Goal: Find specific page/section: Find specific page/section

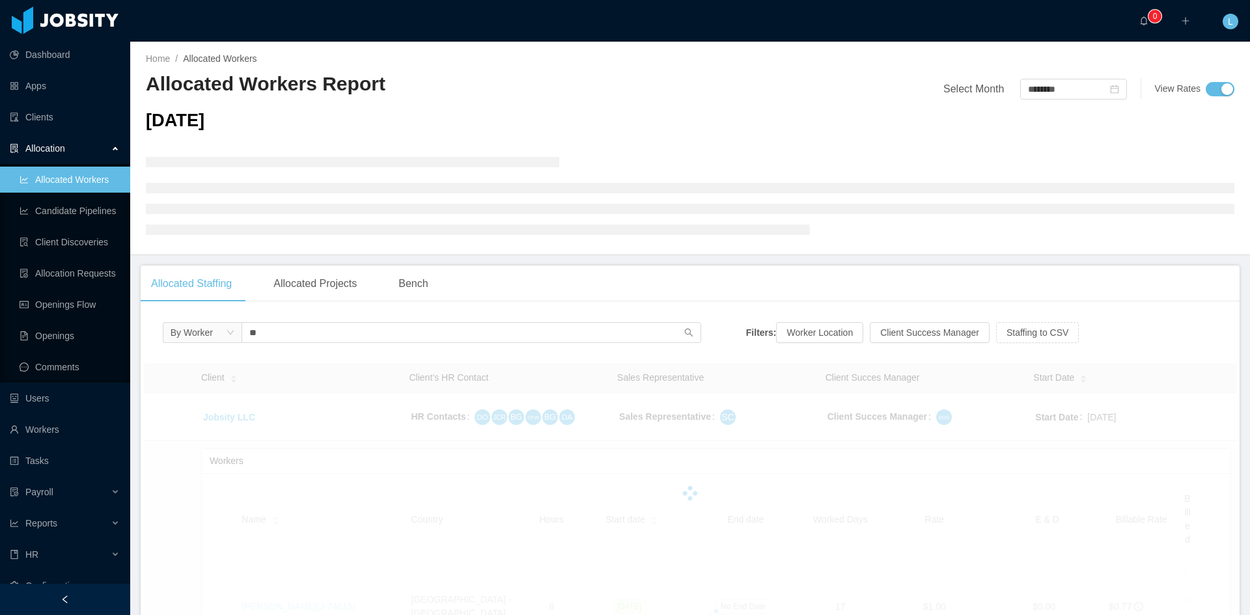
type input "*"
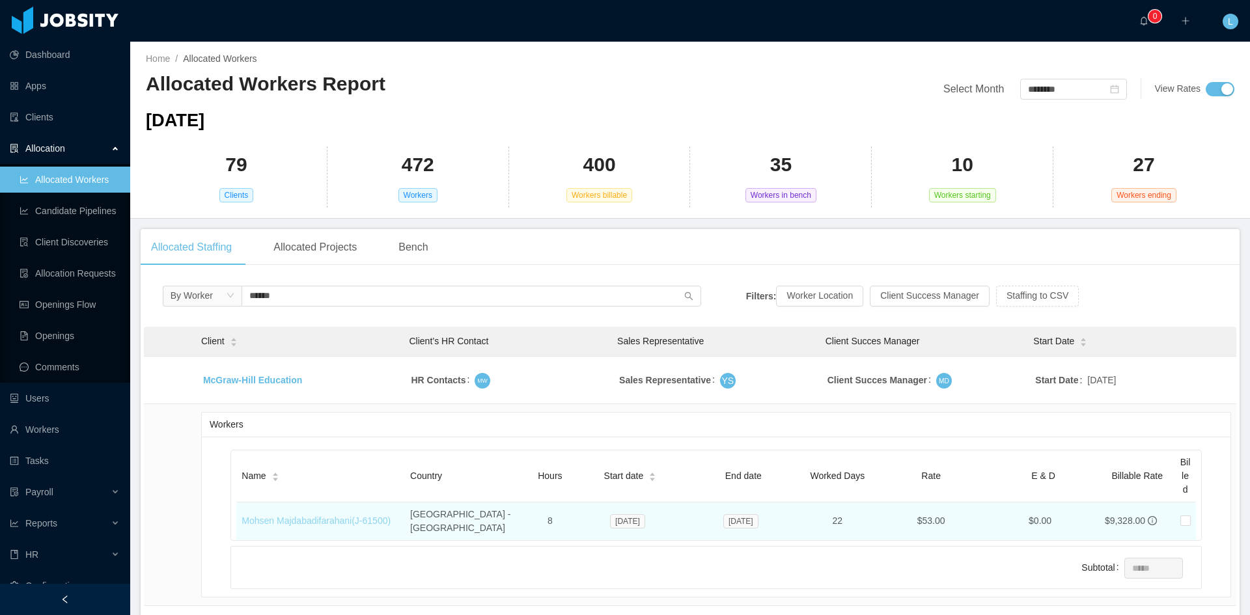
type input "******"
click at [348, 516] on link "Mohsen Majdabadifarahani (J- 61500 )" at bounding box center [316, 521] width 149 height 10
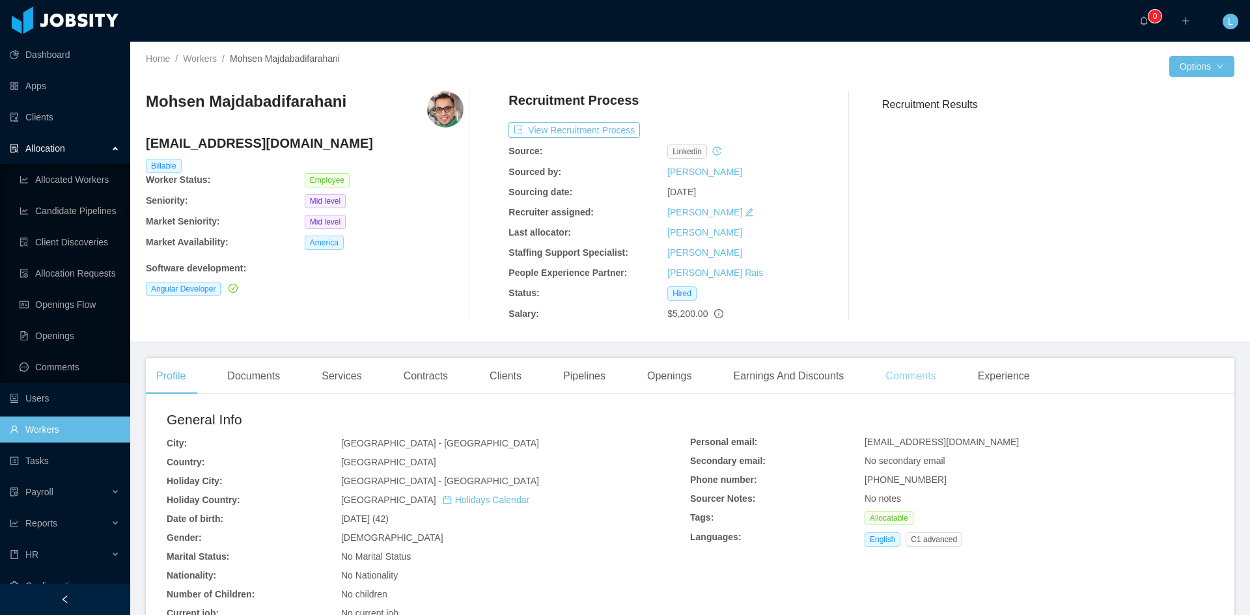
click at [875, 372] on div "Comments" at bounding box center [910, 376] width 71 height 36
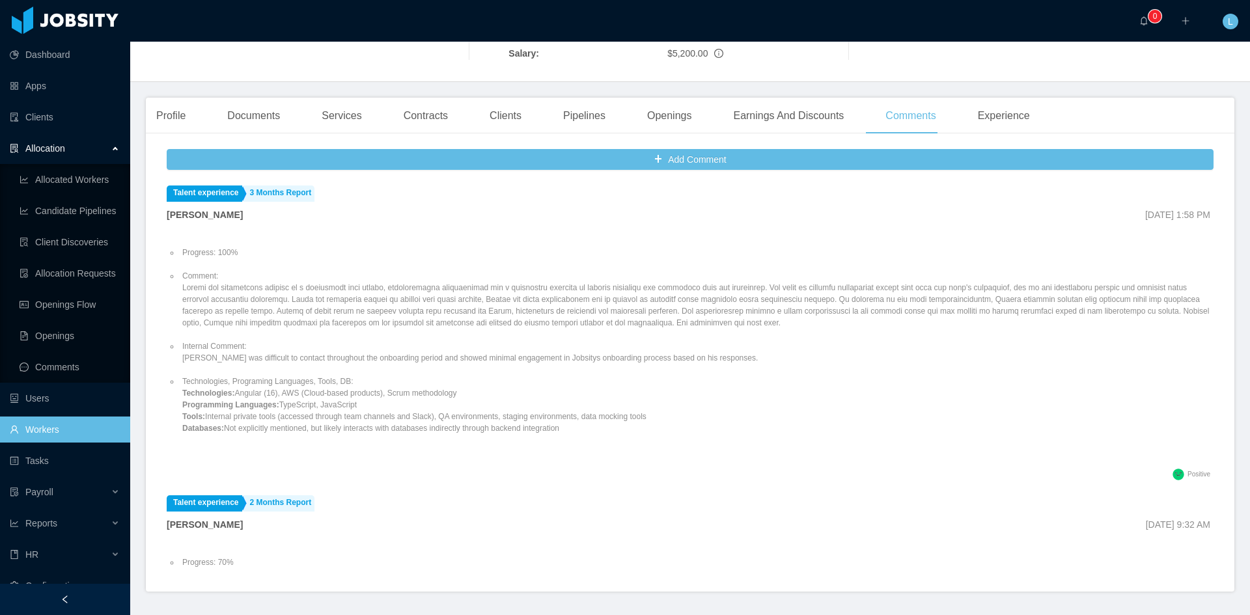
scroll to position [260, 0]
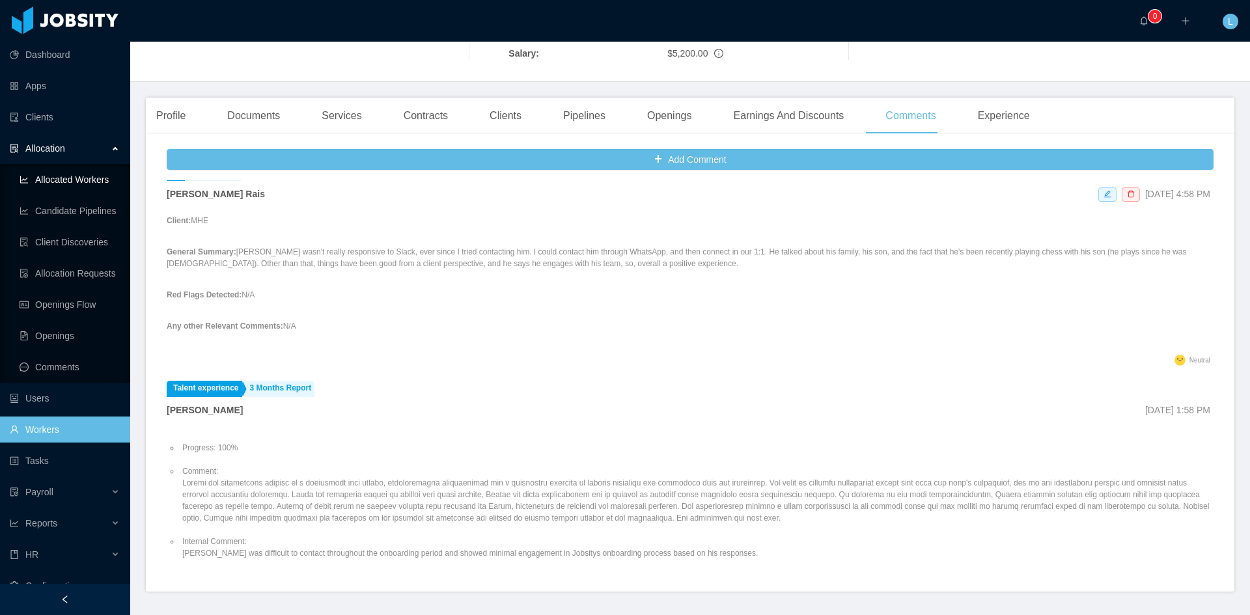
click at [63, 195] on ul "Allocated Workers Candidate Pipelines Client Discoveries Allocation Requests Op…" at bounding box center [65, 273] width 130 height 219
click at [57, 184] on link "Allocated Workers" at bounding box center [70, 180] width 100 height 26
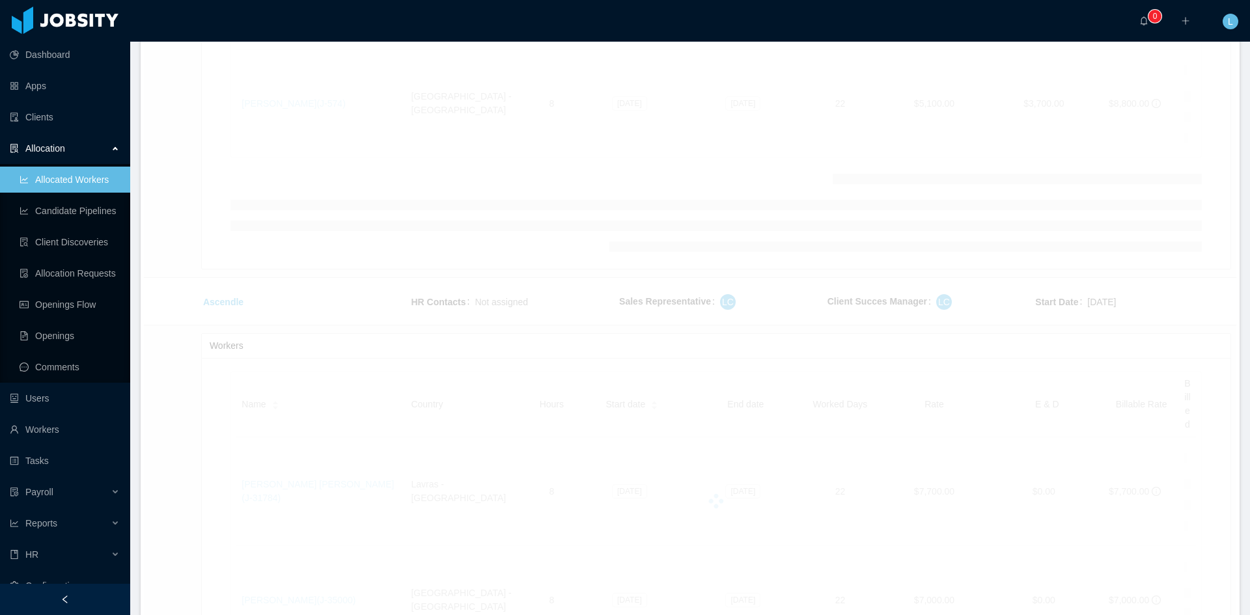
scroll to position [16786, 0]
drag, startPoint x: 1239, startPoint y: 543, endPoint x: 1238, endPoint y: 522, distance: 21.5
click at [1239, 538] on section "··· 0 ··· ··· L ··· Home / Allocated Workers / Allocated Workers Report Select …" at bounding box center [690, 307] width 1120 height 615
drag, startPoint x: 1238, startPoint y: 522, endPoint x: 1238, endPoint y: 508, distance: 13.7
click at [1238, 508] on section "··· 0 ··· ··· L ··· Home / Allocated Workers / Allocated Workers Report Select …" at bounding box center [690, 307] width 1120 height 615
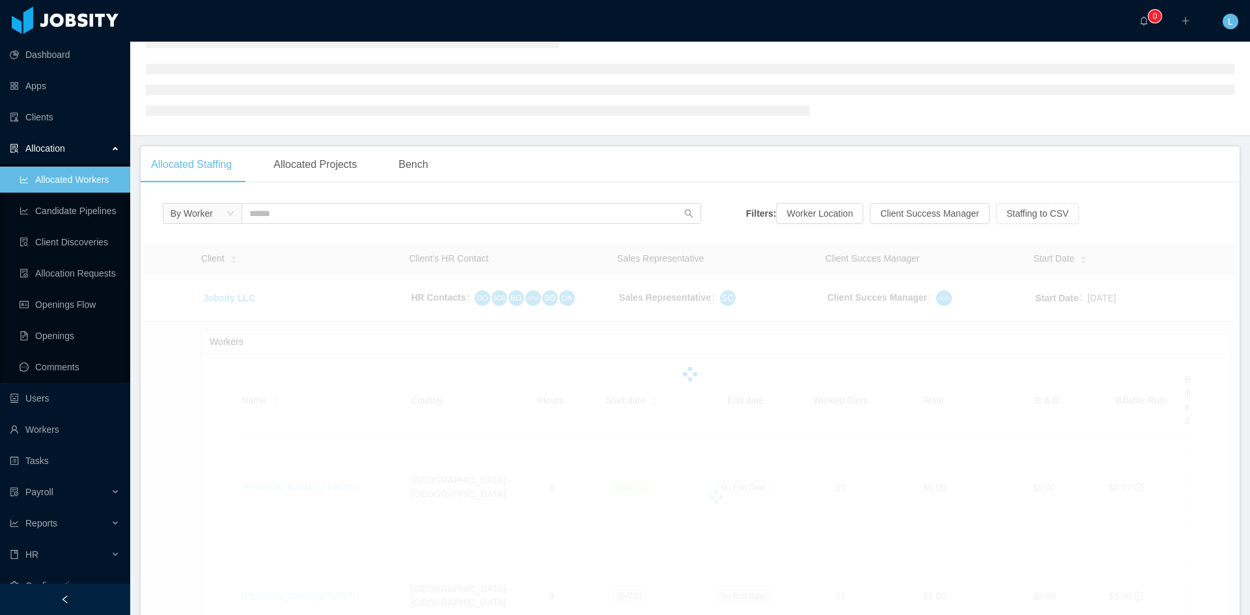
scroll to position [54, 0]
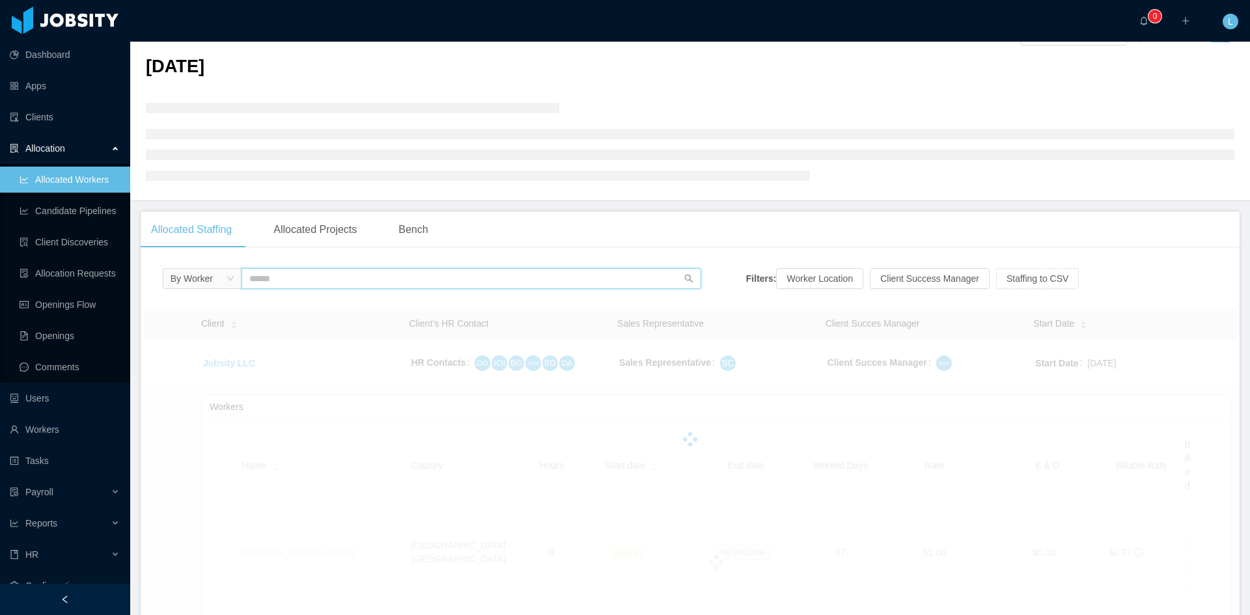
click at [298, 277] on input "text" at bounding box center [472, 278] width 460 height 21
type input "**********"
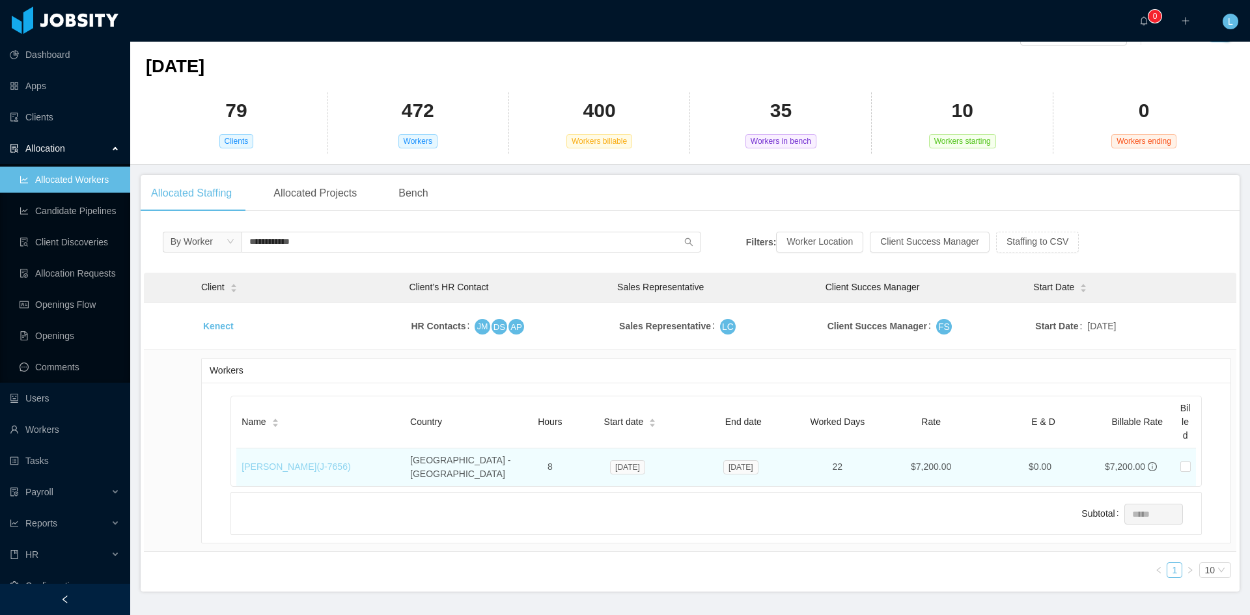
click at [329, 462] on link "[PERSON_NAME] (J- 7656 )" at bounding box center [296, 467] width 109 height 10
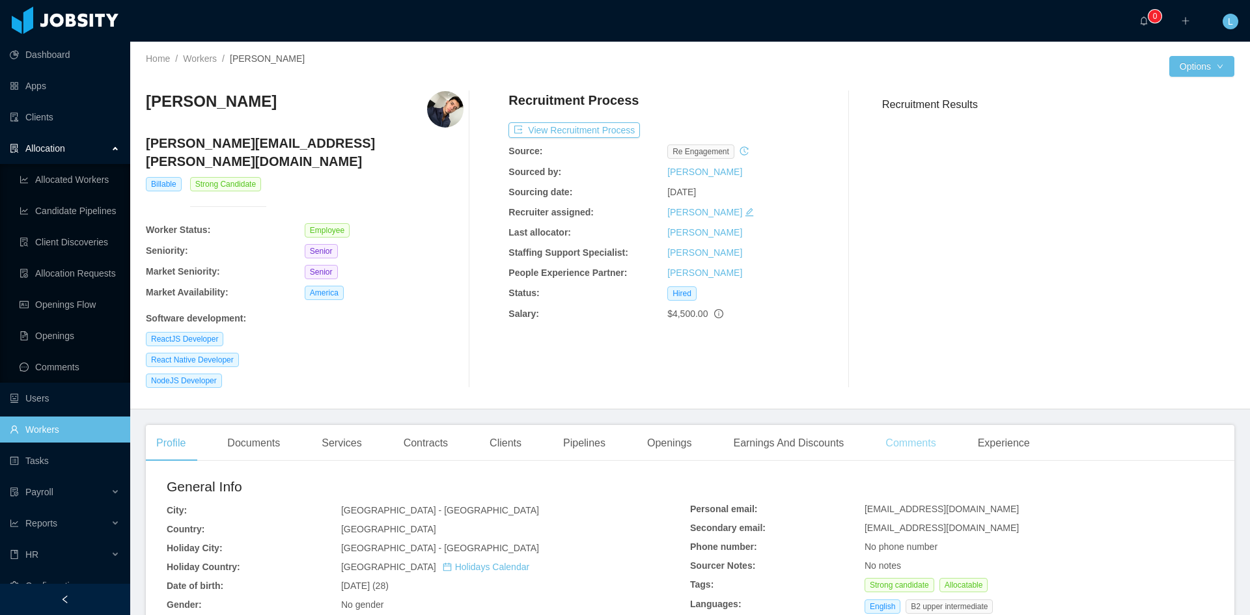
click at [889, 425] on div "Comments" at bounding box center [910, 443] width 71 height 36
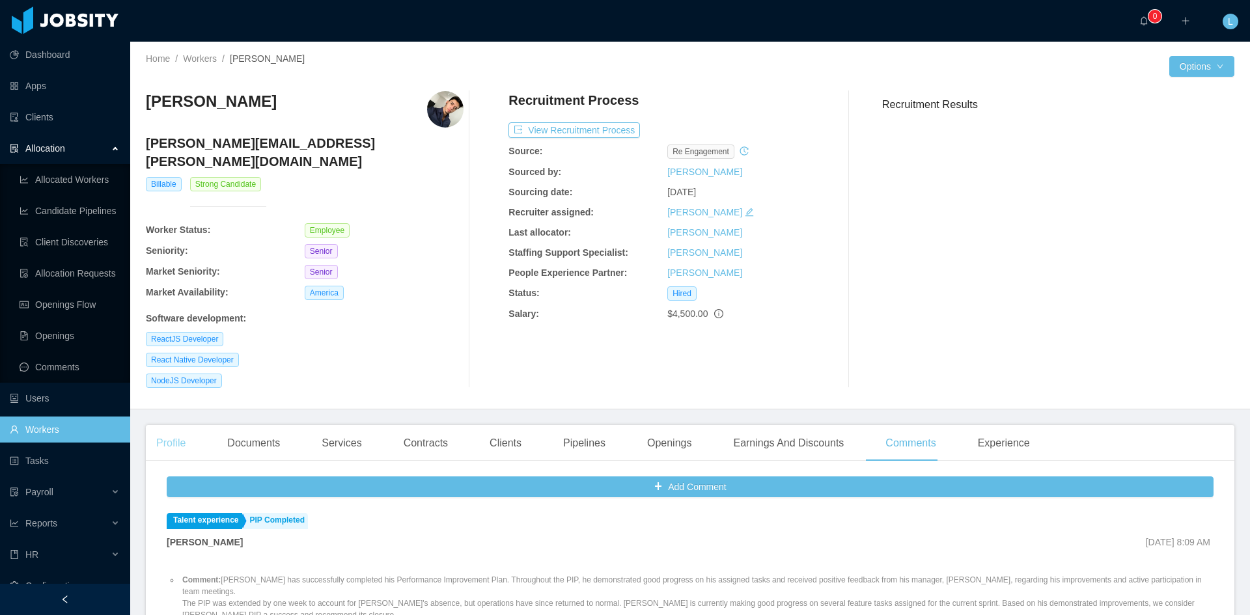
click at [169, 428] on div "Profile" at bounding box center [171, 443] width 50 height 36
